Goal: Transaction & Acquisition: Purchase product/service

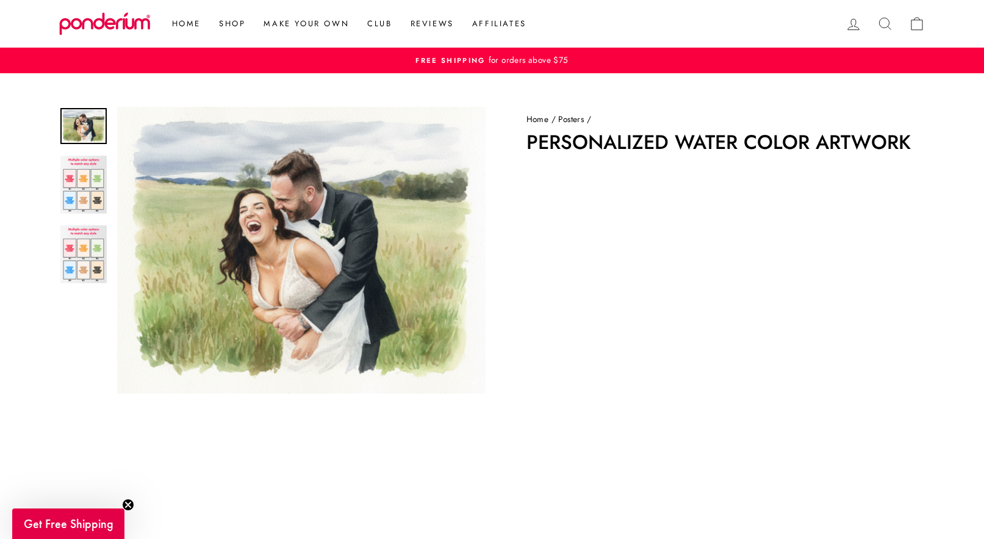
scroll to position [369, 0]
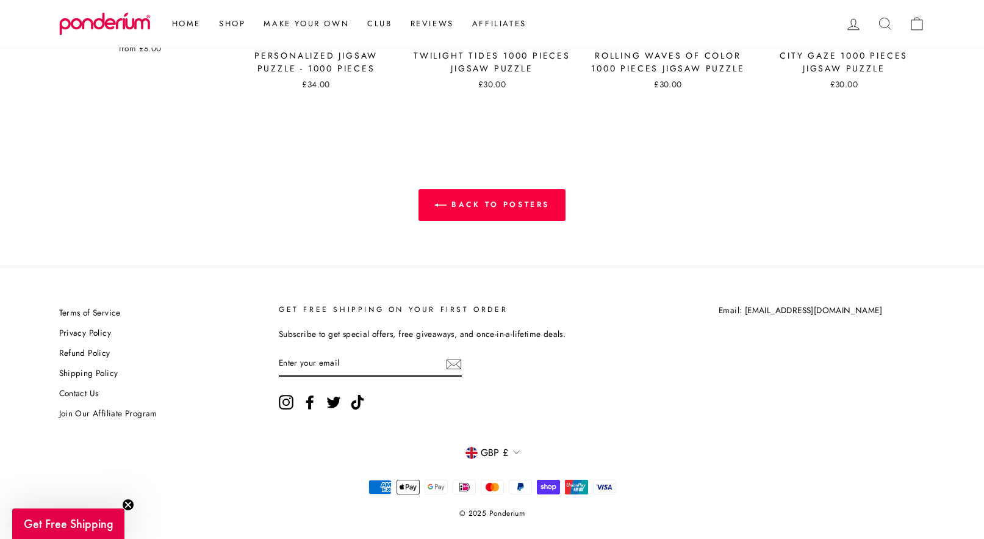
scroll to position [1317, 0]
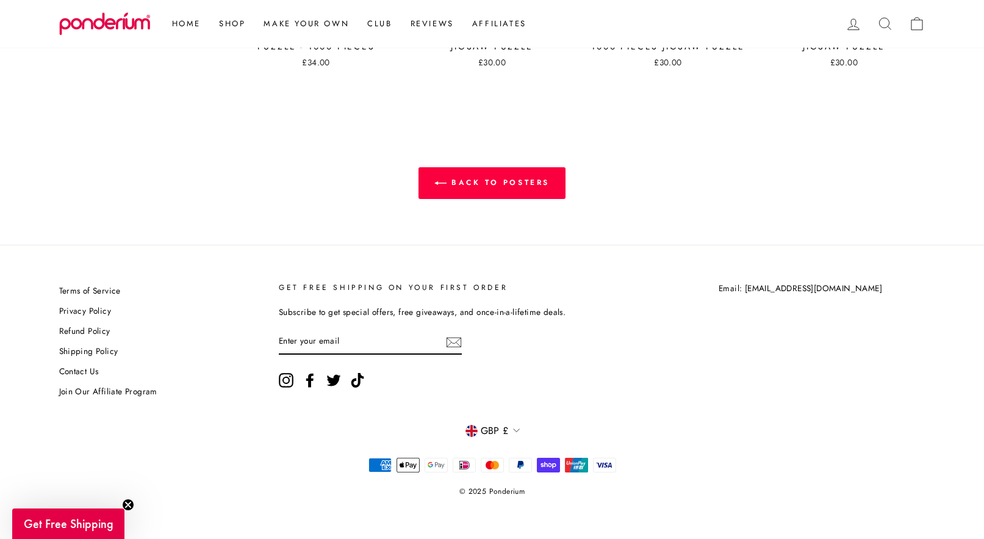
click at [497, 431] on span "GBP £" at bounding box center [495, 431] width 28 height 16
click at [581, 401] on div "Terms of Service Privacy Policy Refund Policy Shipping Policy Contact Us Join O…" at bounding box center [486, 342] width 880 height 121
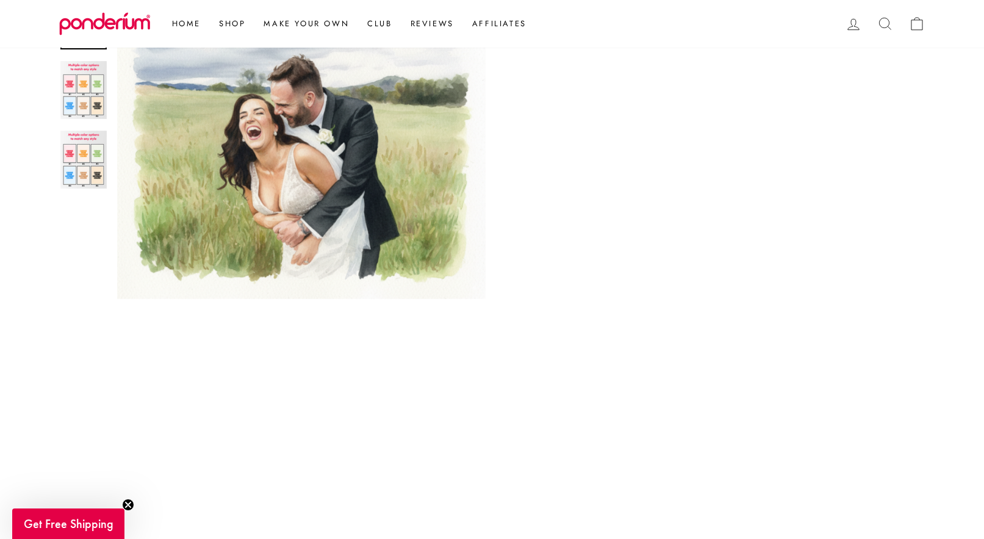
scroll to position [289, 0]
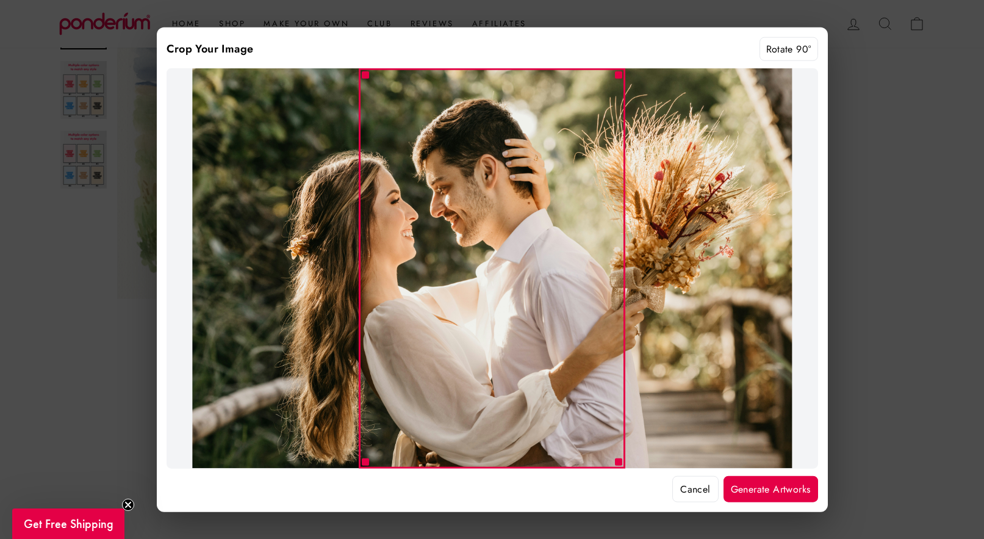
click at [781, 52] on button "Rotate 90°" at bounding box center [788, 49] width 59 height 24
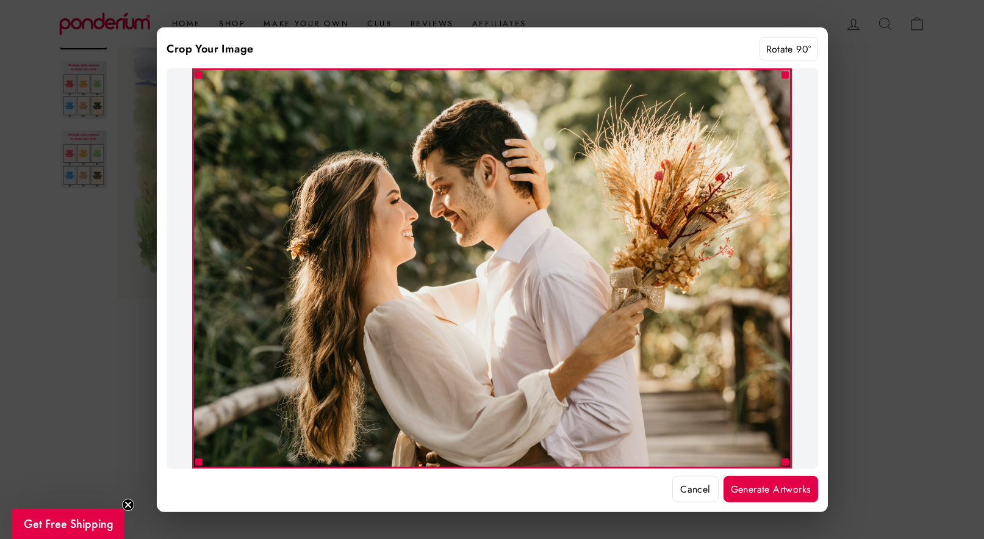
drag, startPoint x: 744, startPoint y: 483, endPoint x: 613, endPoint y: 468, distance: 131.4
click at [613, 468] on div "Crop Your Image Rotate 90° Cancel Generate Artworks" at bounding box center [492, 269] width 671 height 485
click at [756, 486] on button "Generate Artworks" at bounding box center [770, 488] width 95 height 27
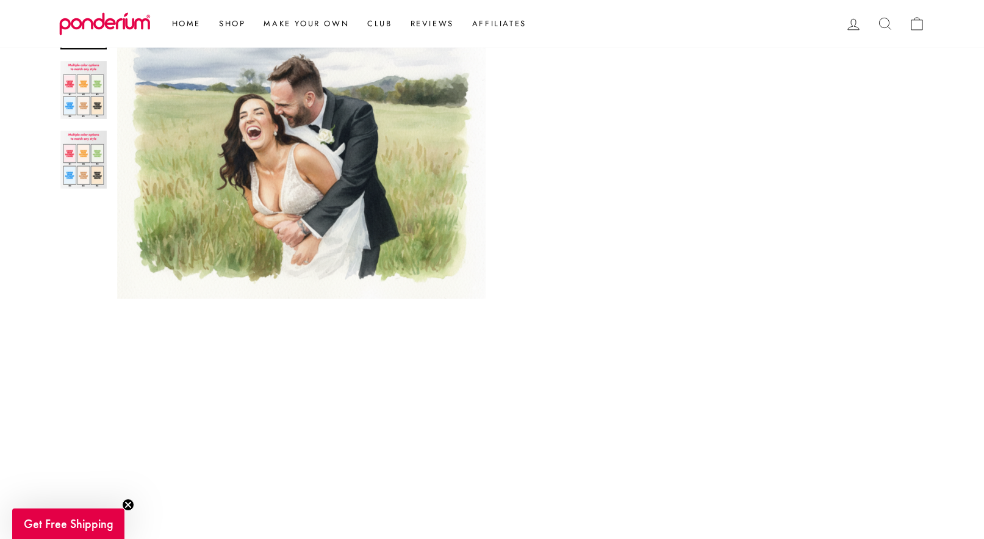
scroll to position [587, 0]
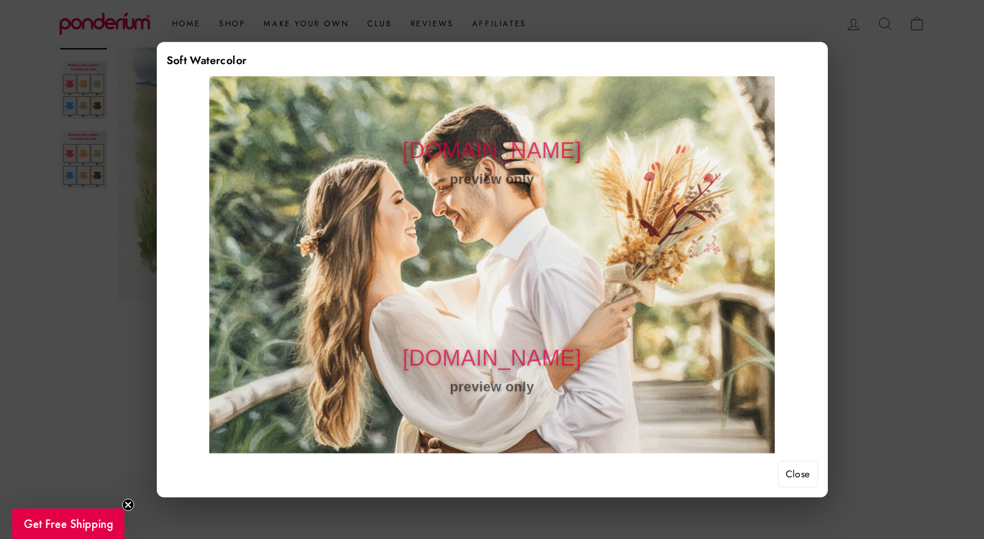
click at [802, 470] on button "Close" at bounding box center [798, 474] width 40 height 27
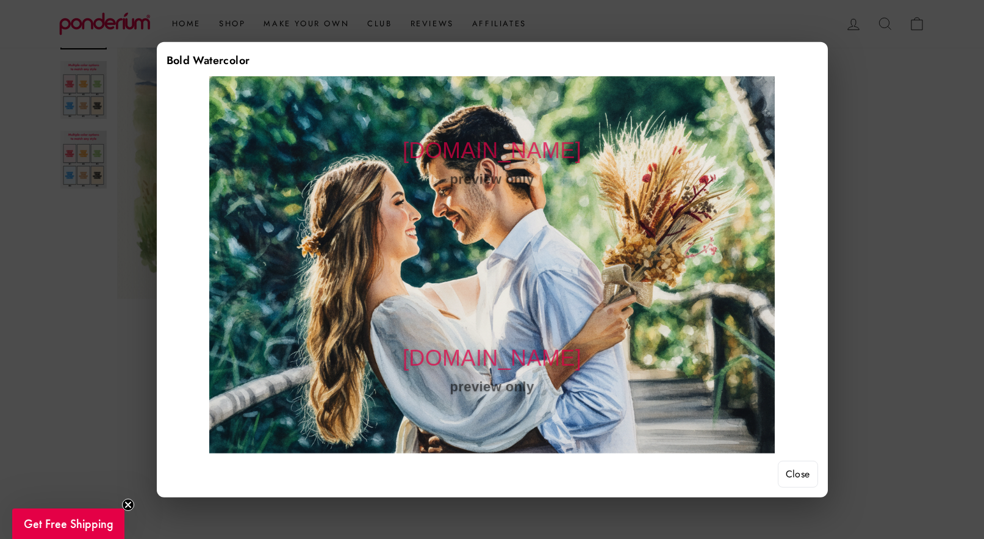
click at [791, 473] on button "Close" at bounding box center [798, 474] width 40 height 27
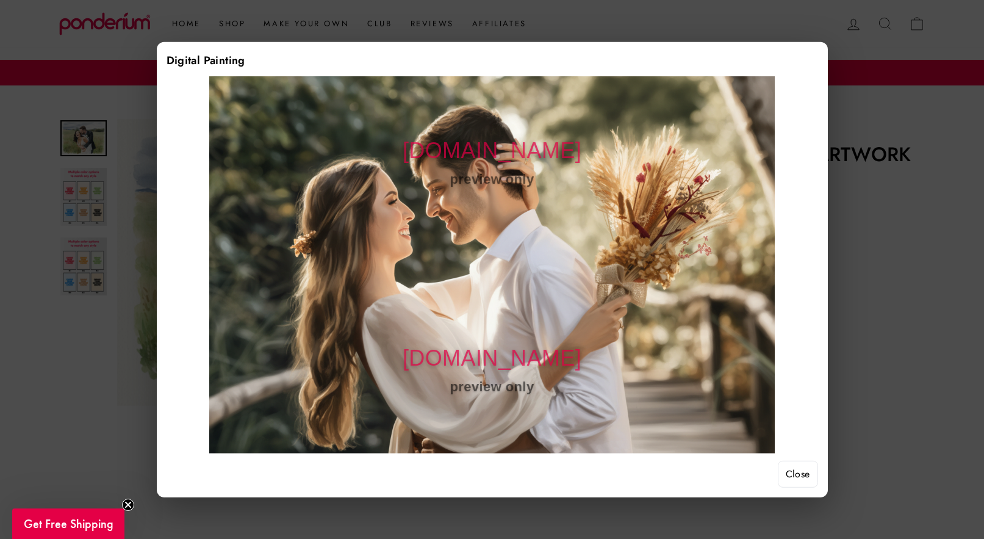
scroll to position [587, 0]
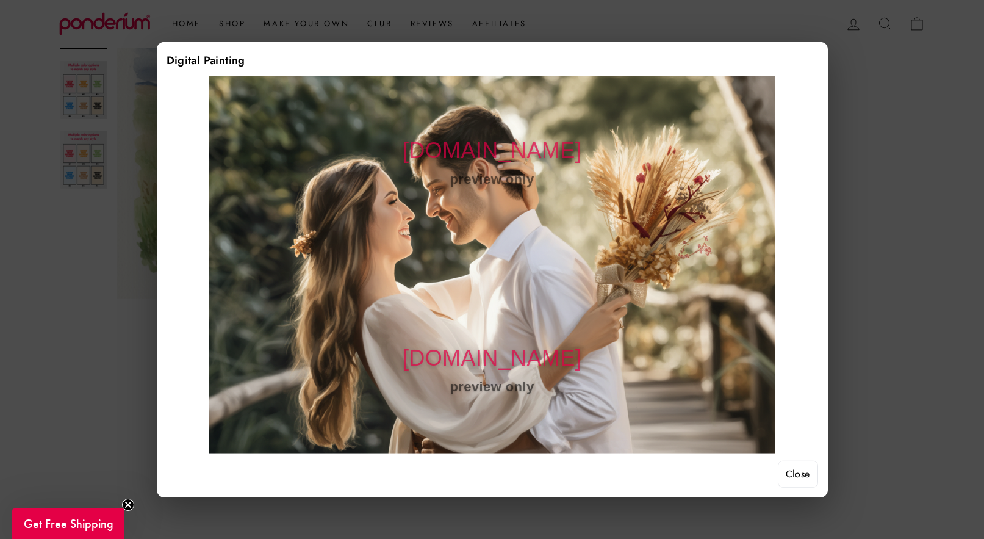
click at [790, 470] on button "Close" at bounding box center [798, 474] width 40 height 27
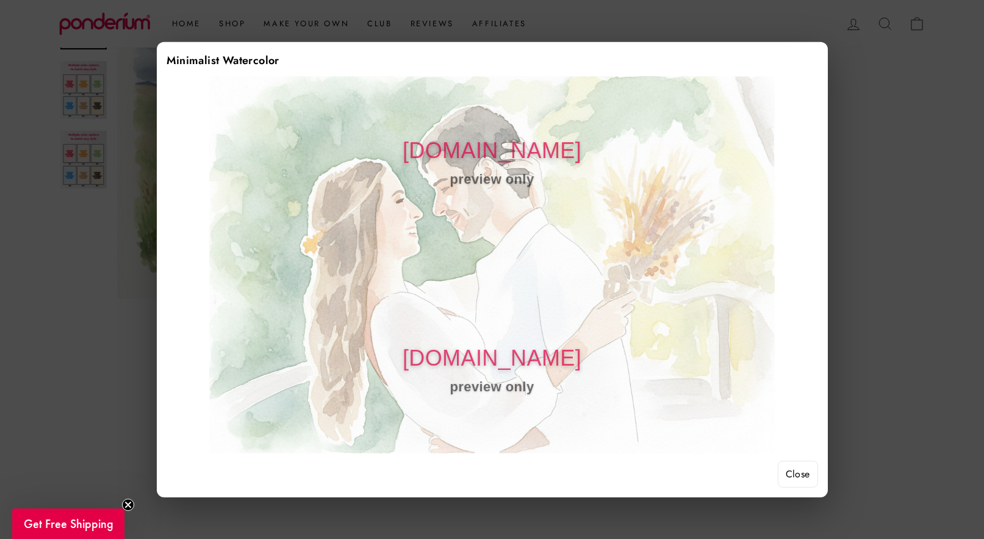
click at [800, 474] on button "Close" at bounding box center [798, 474] width 40 height 27
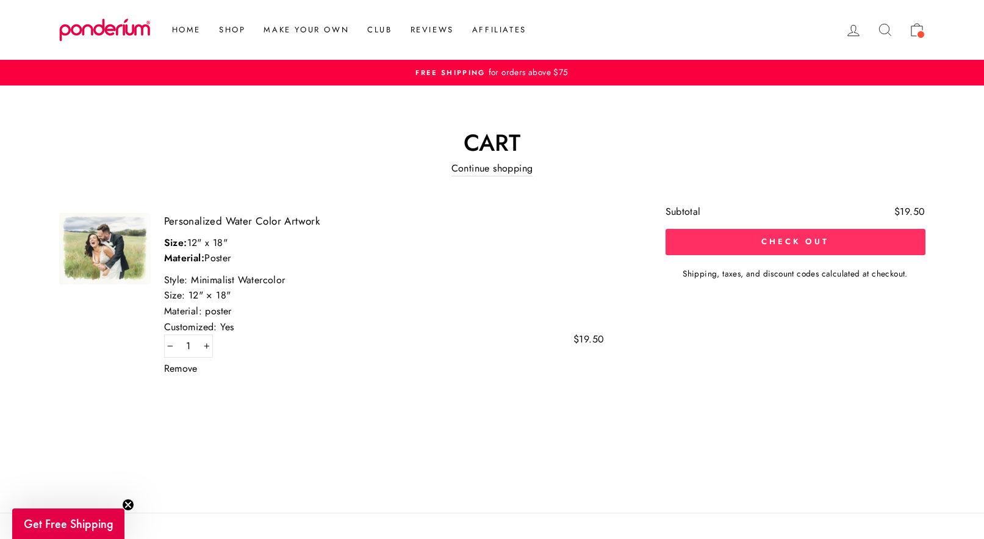
click at [720, 251] on button "Check out" at bounding box center [796, 242] width 260 height 26
